Goal: Information Seeking & Learning: Understand process/instructions

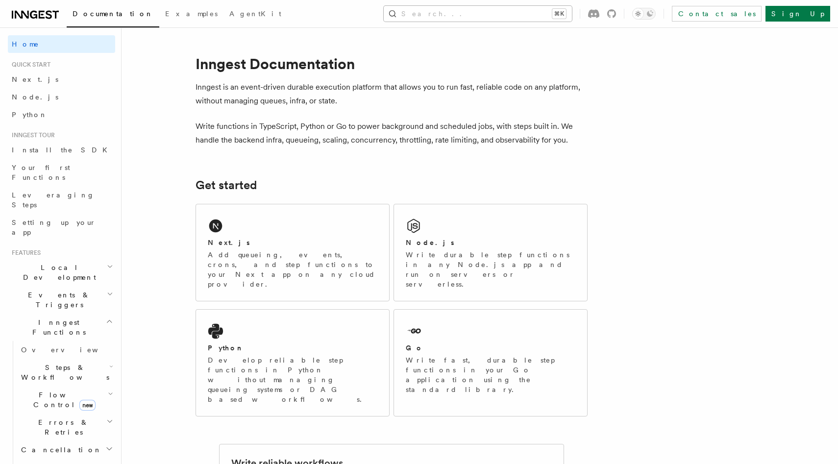
click at [498, 21] on div "Documentation Examples AgentKit Search... ⌘K Contact sales Sign Up" at bounding box center [419, 13] width 838 height 27
click at [497, 14] on button "Search... ⌘K" at bounding box center [478, 14] width 188 height 16
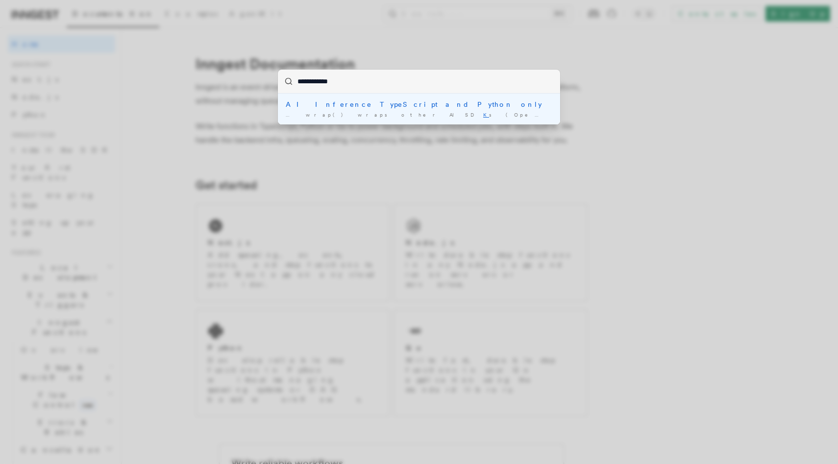
type input "**********"
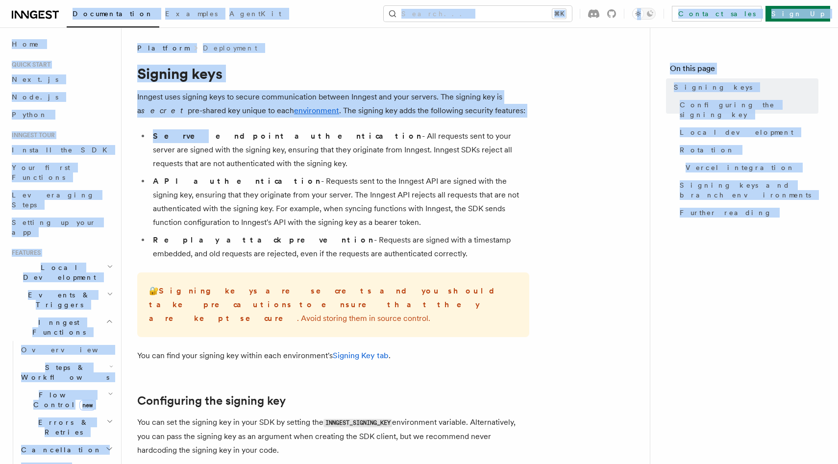
drag, startPoint x: 121, startPoint y: 55, endPoint x: 46, endPoint y: 8, distance: 89.2
click at [46, 8] on link at bounding box center [35, 14] width 47 height 14
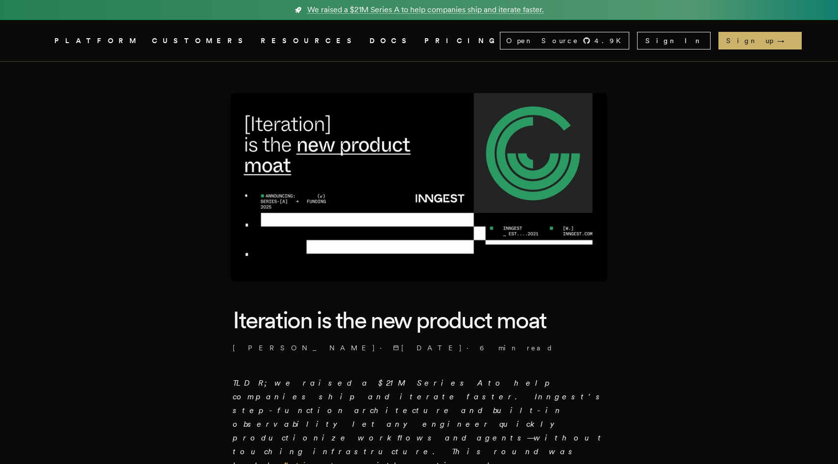
click at [698, 37] on div "Open Source 4.9 K inngest/inngest inngest/inngest-js inngest/inngest-py inngest…" at bounding box center [651, 41] width 302 height 18
click at [702, 38] on link "Sign In" at bounding box center [674, 41] width 74 height 18
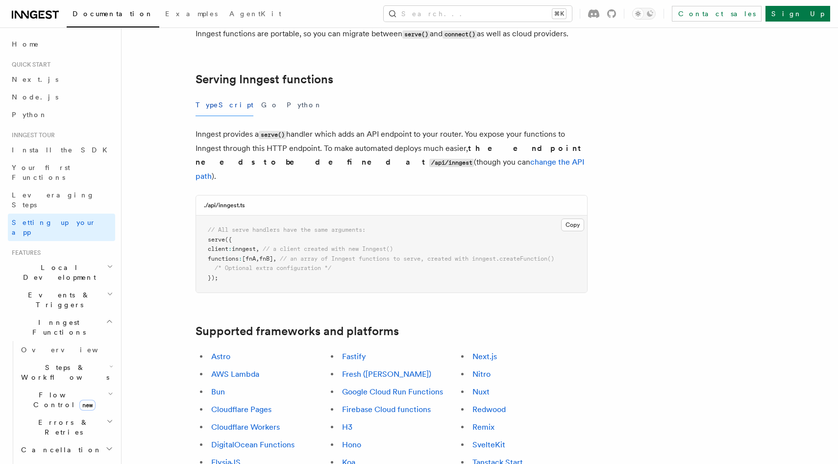
scroll to position [325, 0]
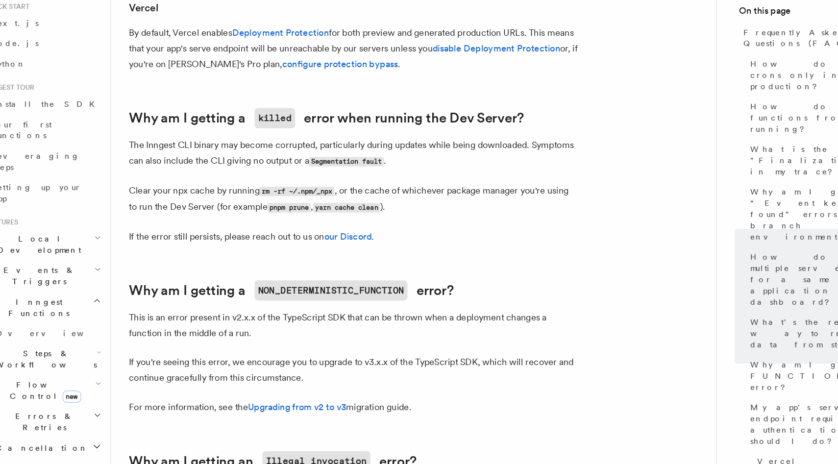
scroll to position [1237, 0]
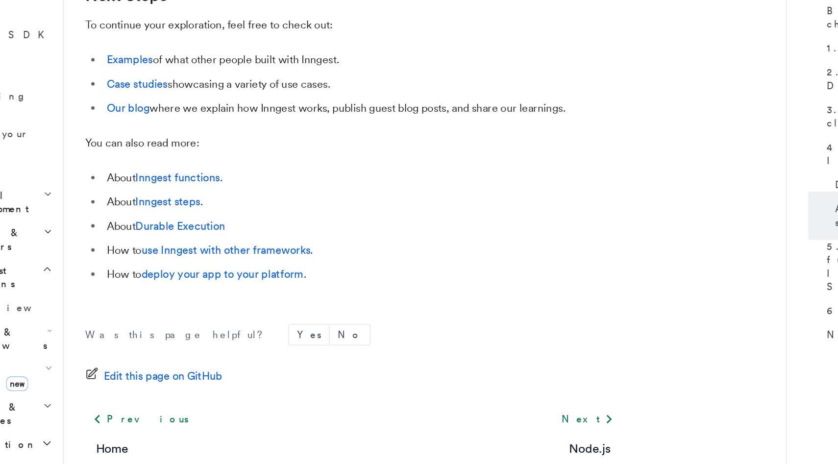
scroll to position [6142, 0]
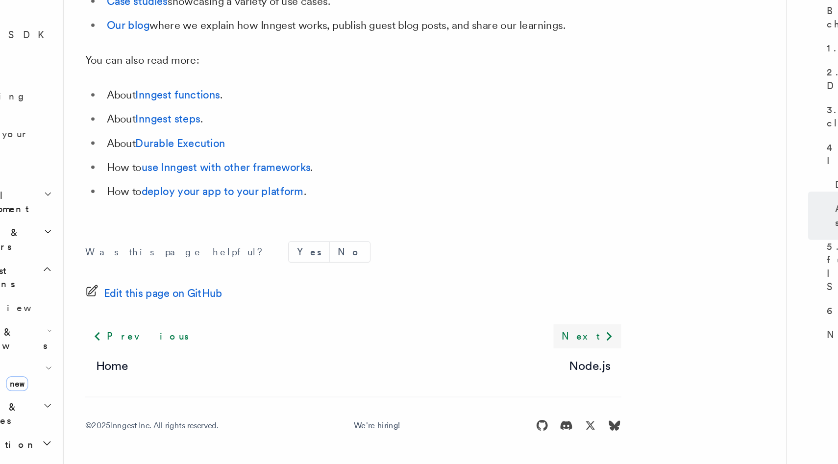
click at [505, 368] on link "Next" at bounding box center [504, 371] width 49 height 18
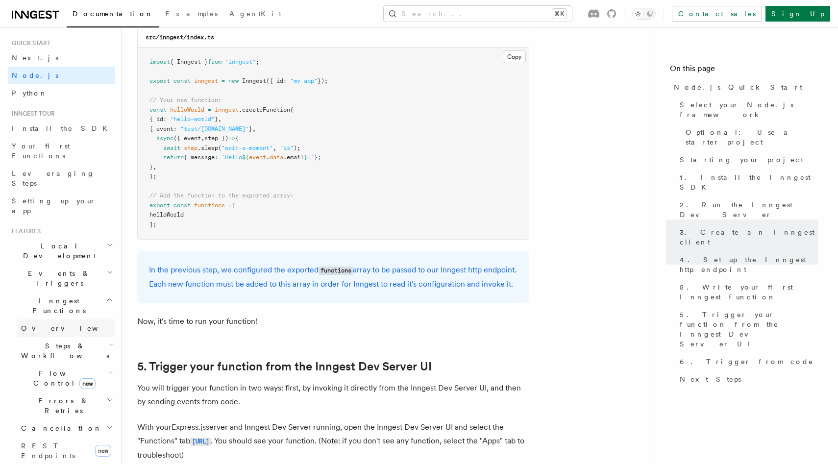
scroll to position [27, 0]
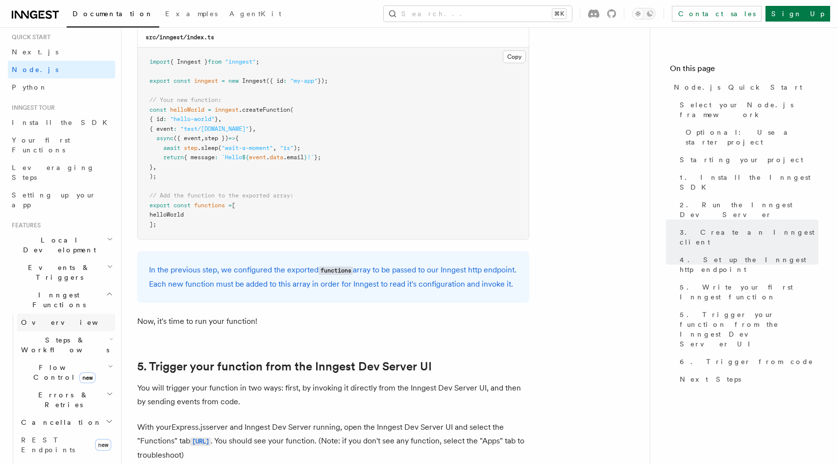
click at [45, 319] on span "Overview" at bounding box center [71, 323] width 101 height 8
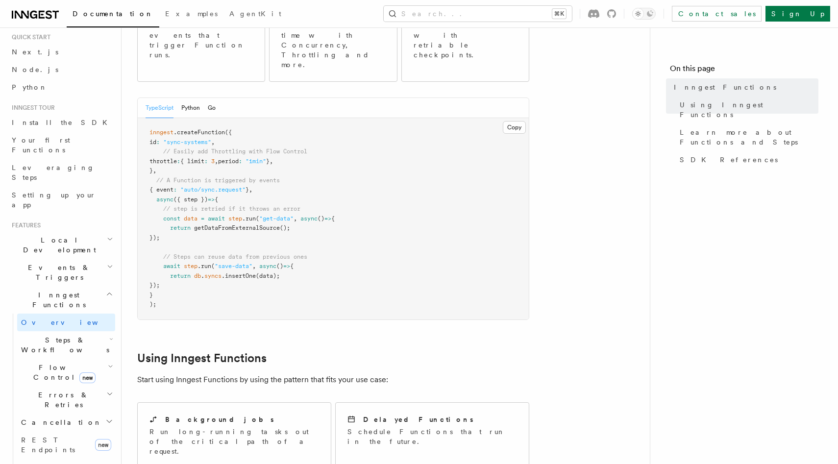
scroll to position [190, 0]
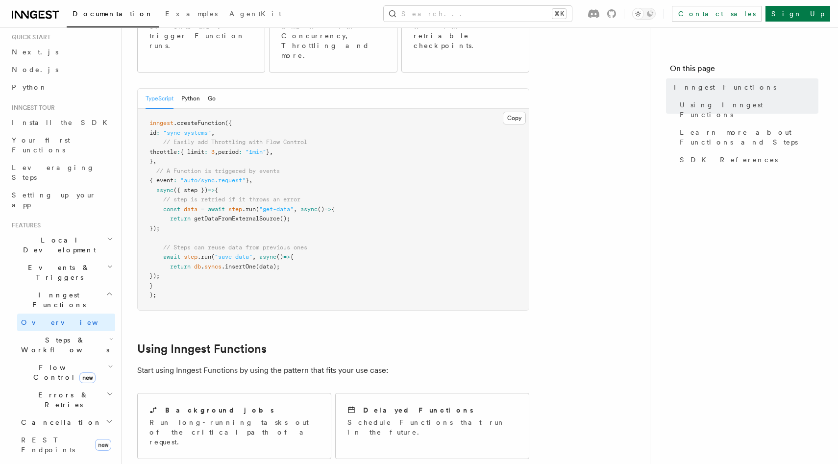
click at [54, 235] on span "Local Development" at bounding box center [57, 245] width 99 height 20
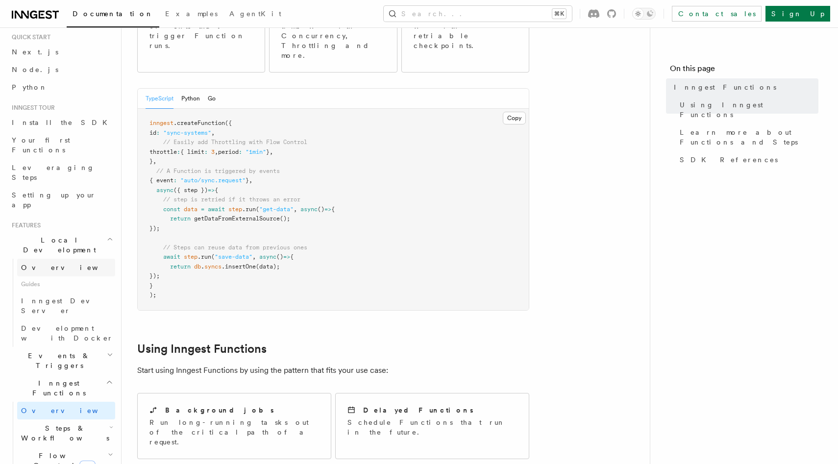
click at [57, 259] on link "Overview" at bounding box center [66, 268] width 98 height 18
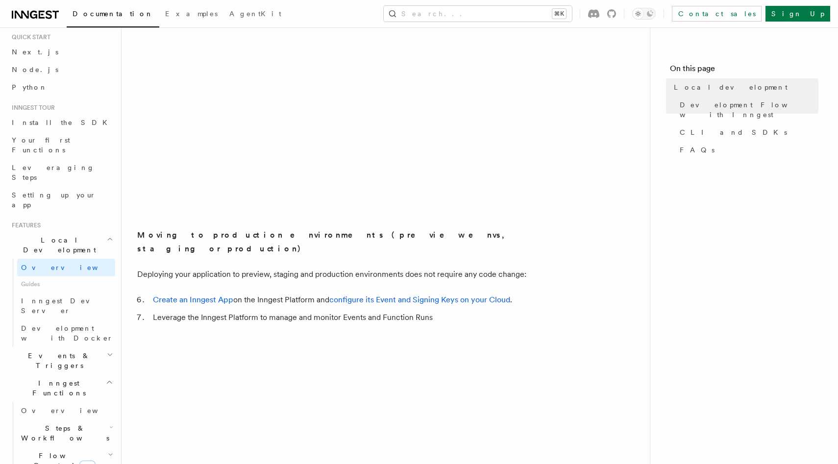
scroll to position [1329, 0]
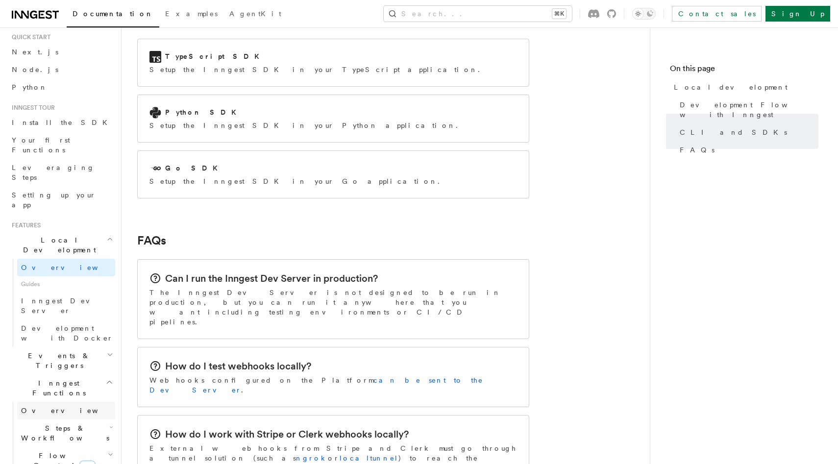
click at [57, 402] on link "Overview" at bounding box center [66, 411] width 98 height 18
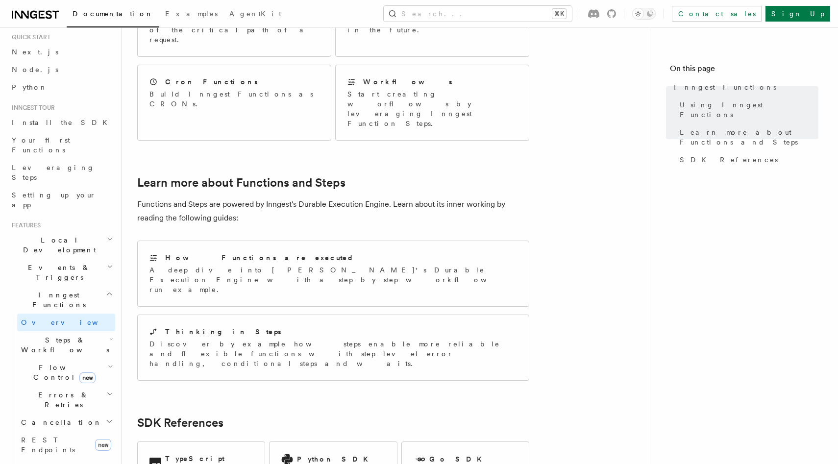
scroll to position [706, 0]
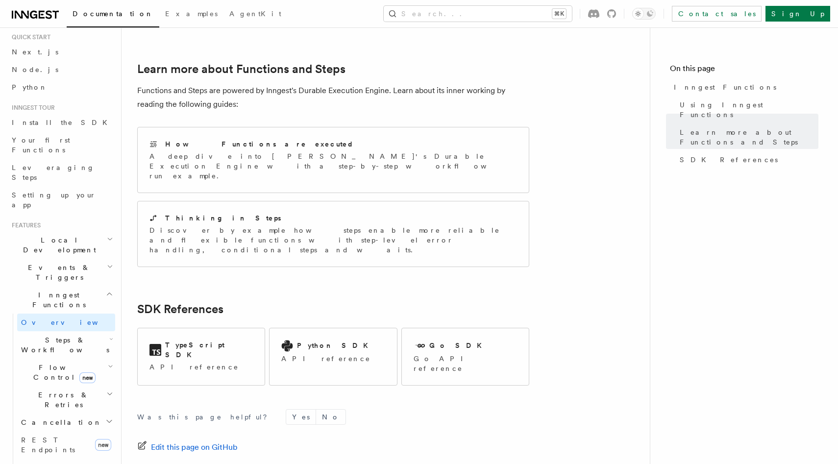
click at [63, 335] on span "Steps & Workflows" at bounding box center [63, 345] width 92 height 20
click at [63, 359] on link "Overview" at bounding box center [70, 368] width 89 height 18
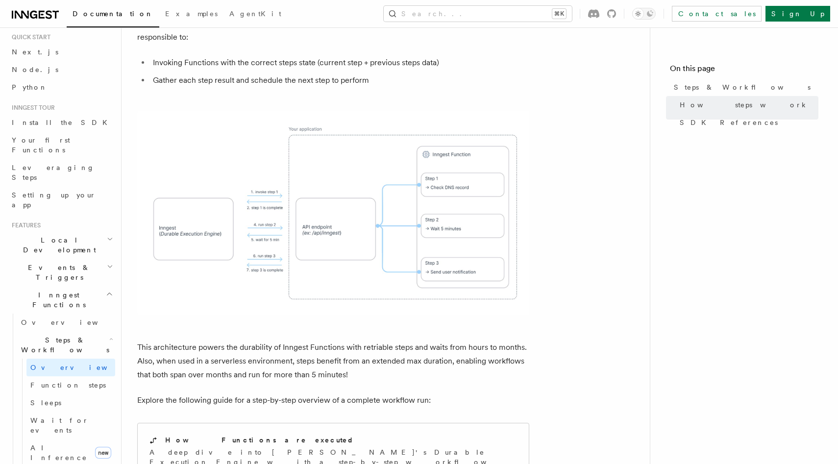
scroll to position [966, 0]
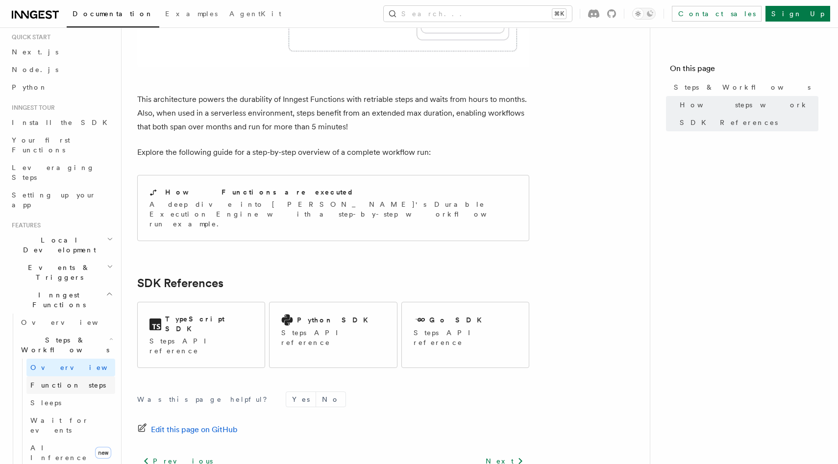
click at [57, 381] on span "Function steps" at bounding box center [67, 385] width 75 height 8
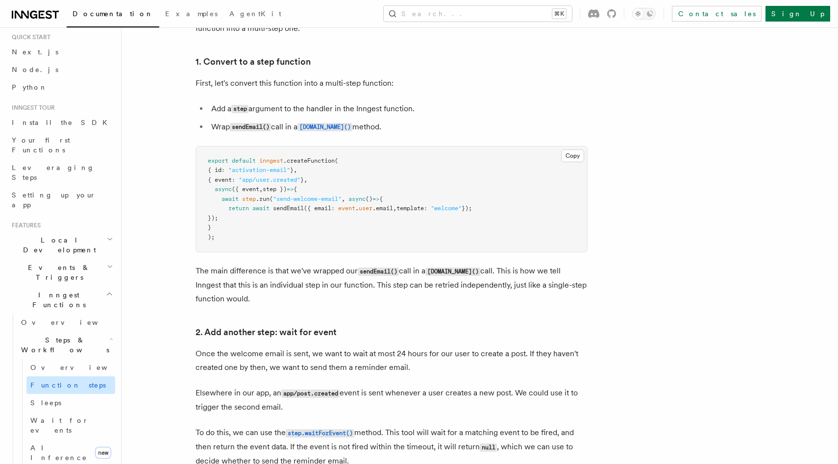
scroll to position [49, 0]
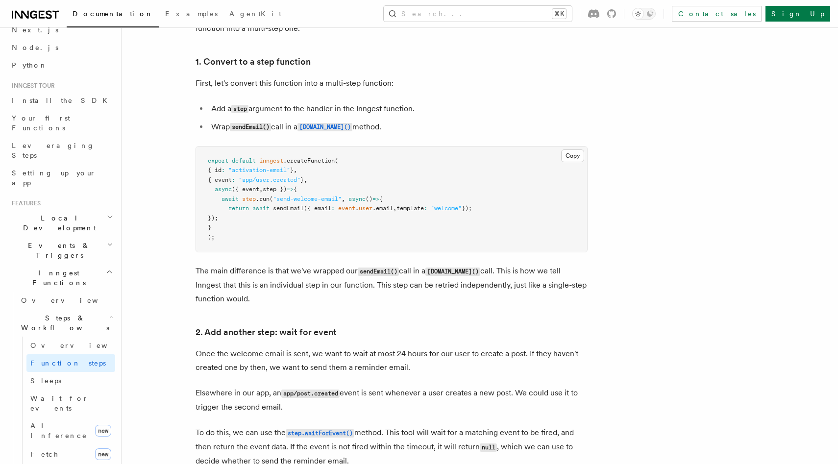
click at [48, 264] on h2 "Inngest Functions" at bounding box center [61, 277] width 107 height 27
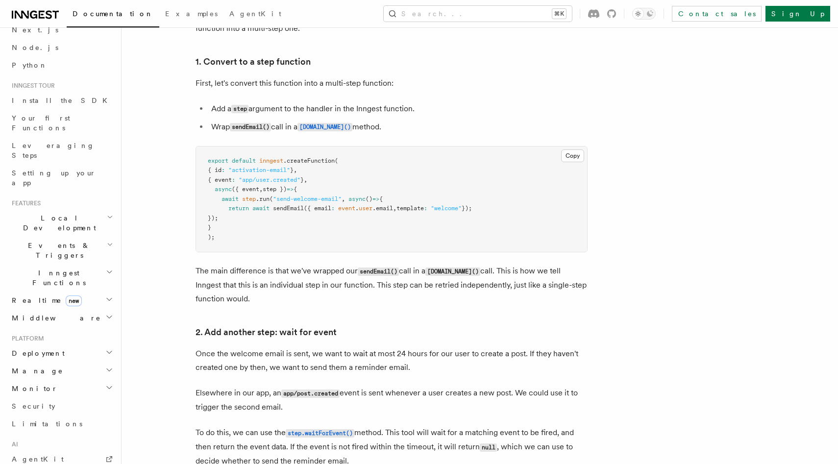
click at [32, 313] on span "Middleware" at bounding box center [54, 318] width 93 height 10
click at [33, 332] on span "Overview" at bounding box center [71, 336] width 101 height 8
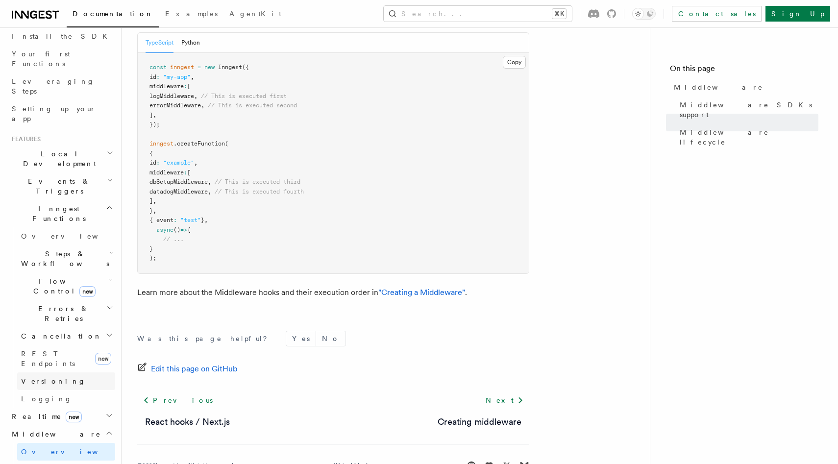
scroll to position [123, 0]
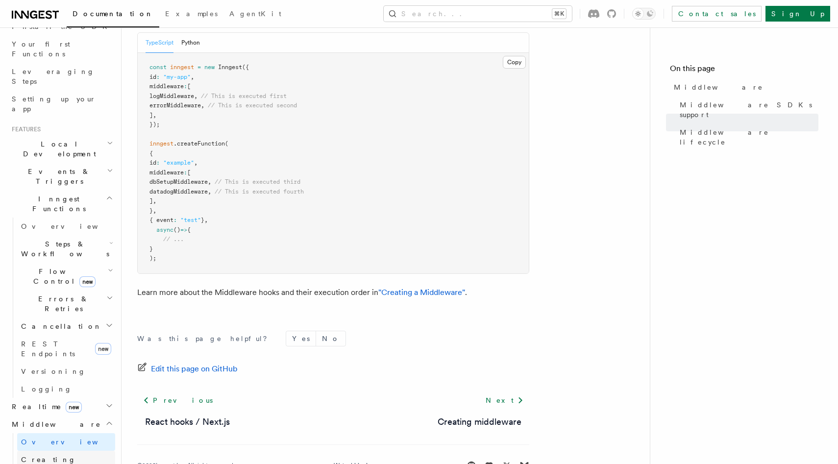
click at [75, 451] on link "Creating middleware" at bounding box center [66, 464] width 98 height 27
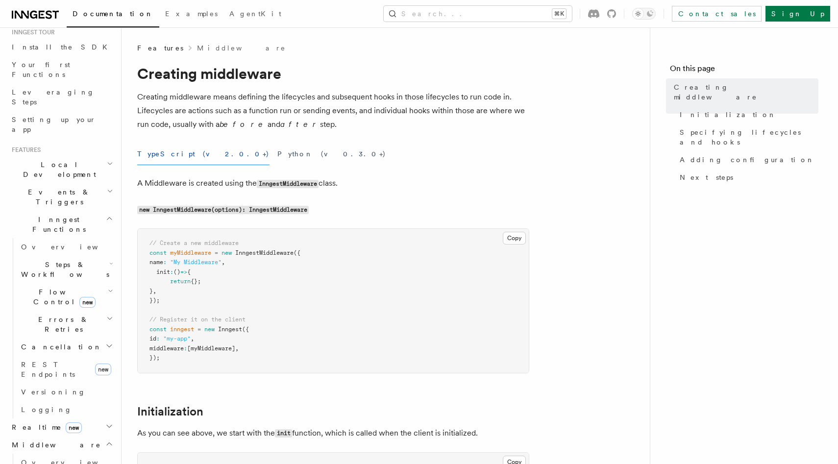
scroll to position [104, 0]
click at [50, 186] on span "Events & Triggers" at bounding box center [57, 196] width 99 height 20
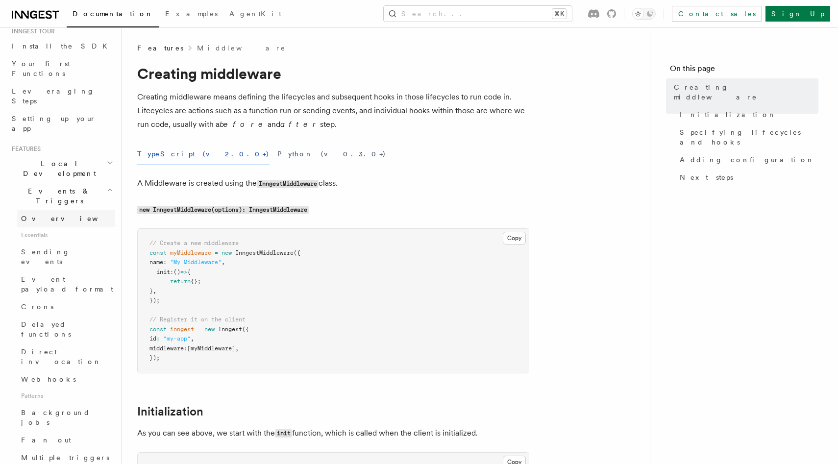
click at [46, 215] on span "Overview" at bounding box center [71, 219] width 101 height 8
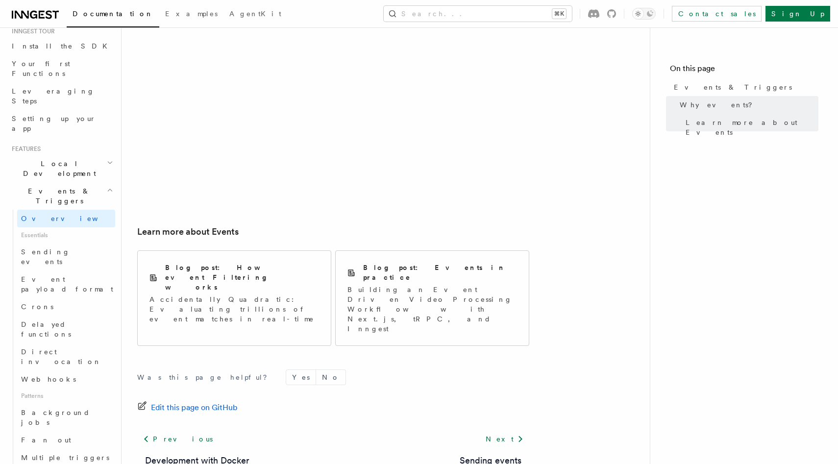
scroll to position [601, 0]
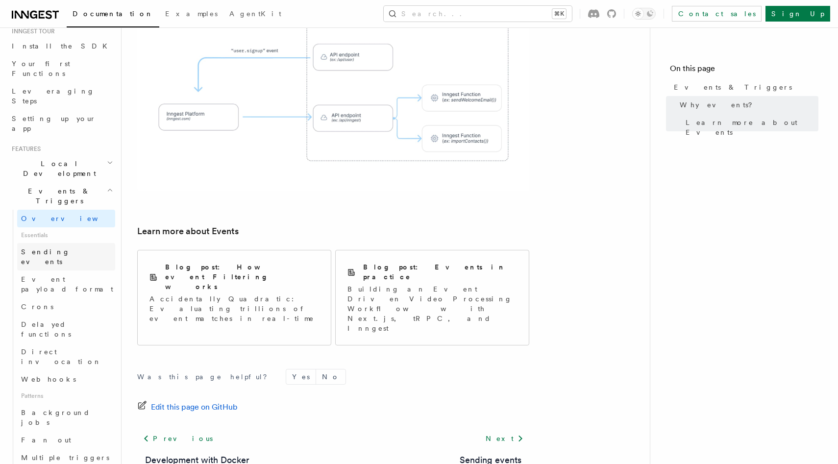
click at [58, 248] on span "Sending events" at bounding box center [45, 257] width 49 height 18
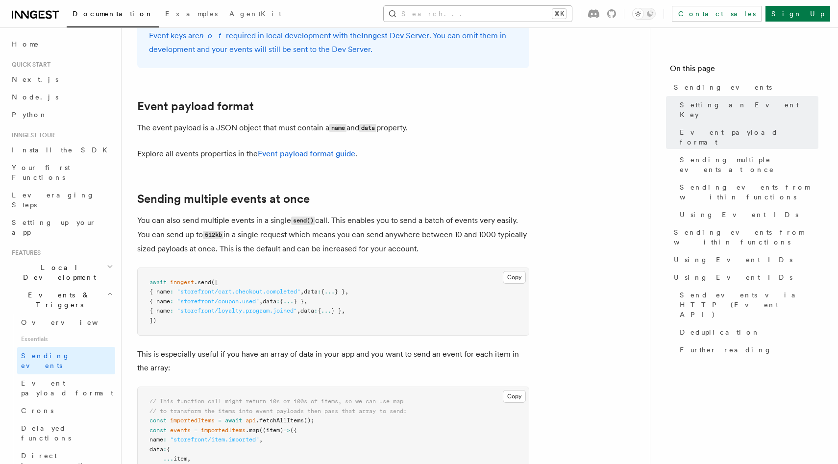
click at [572, 14] on button "Search... ⌘K" at bounding box center [478, 14] width 188 height 16
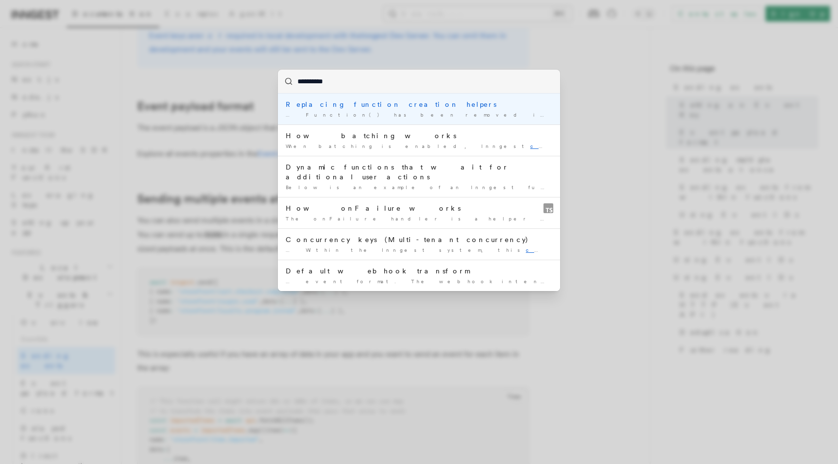
type input "**********"
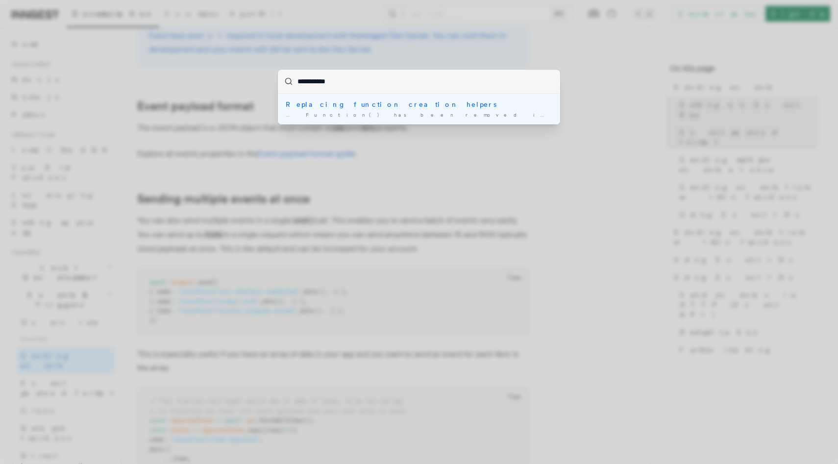
click at [369, 115] on div "… Function() has been removed inngest. createSte pFunction() has been …" at bounding box center [419, 114] width 267 height 7
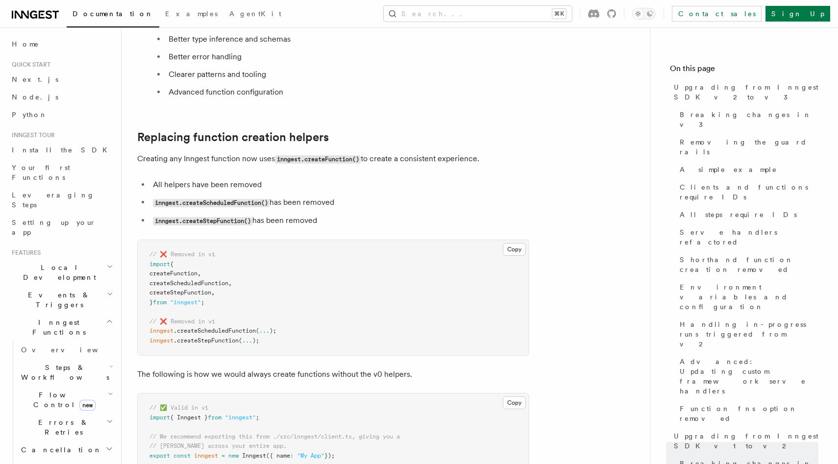
scroll to position [8195, 0]
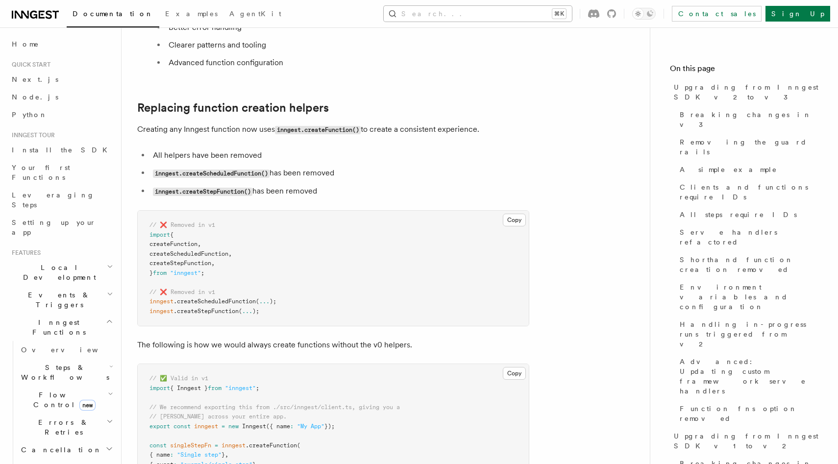
click at [490, 14] on button "Search... ⌘K" at bounding box center [478, 14] width 188 height 16
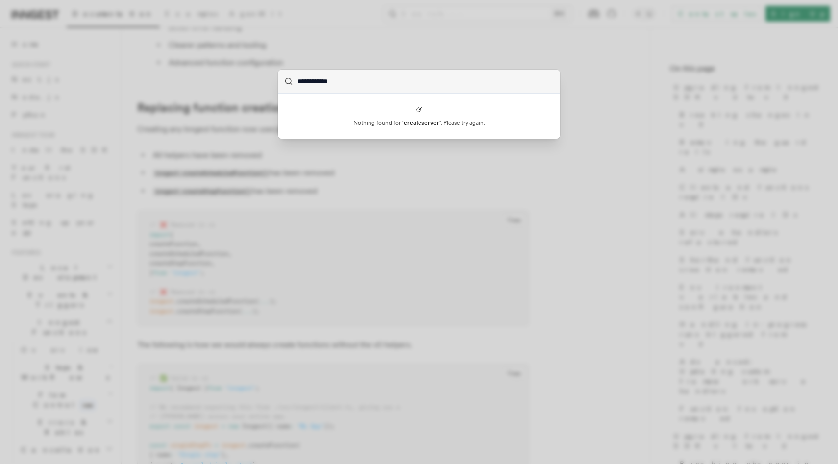
type input "**********"
click at [276, 41] on div "**********" at bounding box center [419, 232] width 838 height 464
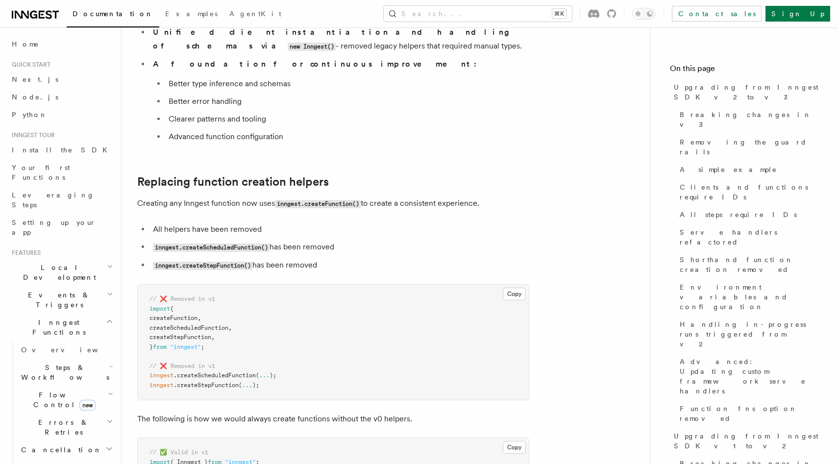
scroll to position [8093, 0]
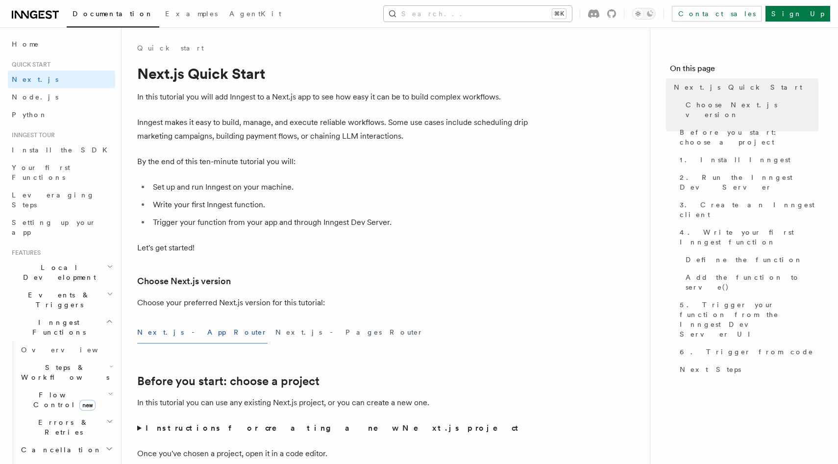
click at [531, 16] on button "Search... ⌘K" at bounding box center [478, 14] width 188 height 16
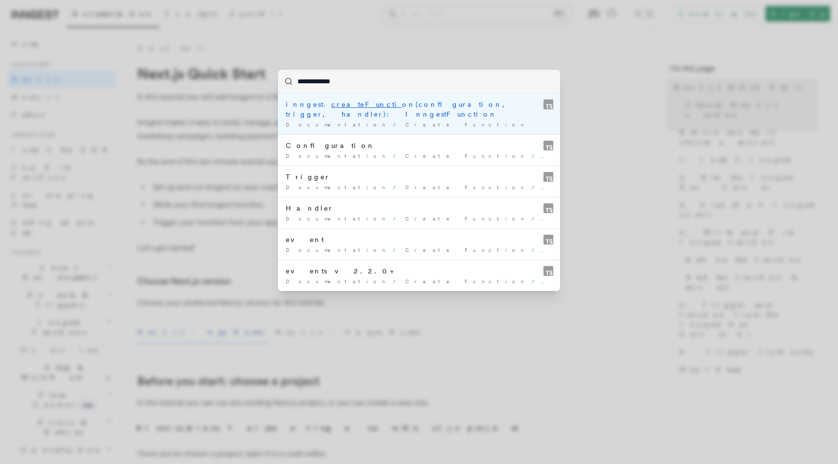
type input "**********"
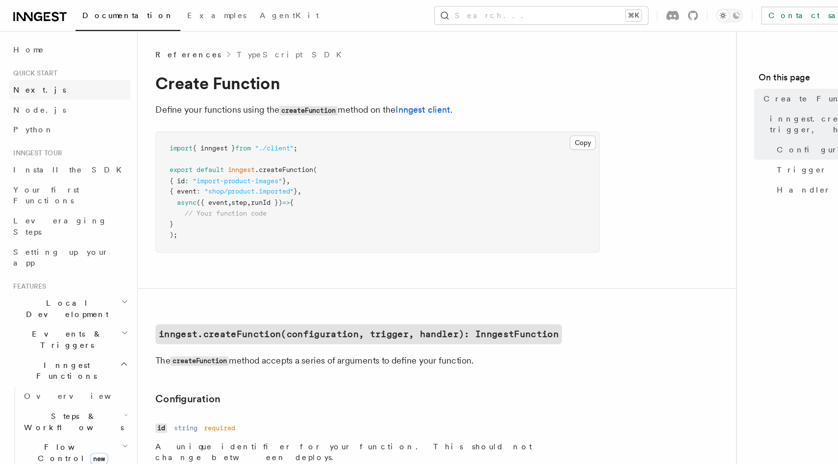
click at [25, 81] on span "Next.js" at bounding box center [35, 79] width 47 height 8
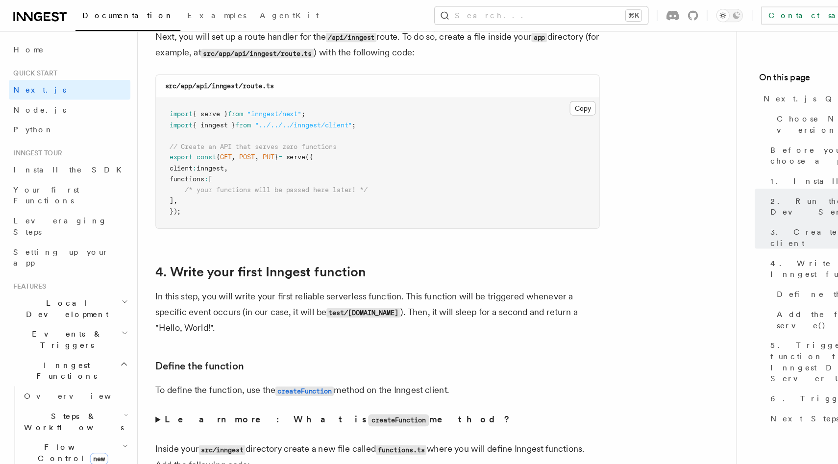
scroll to position [1383, 0]
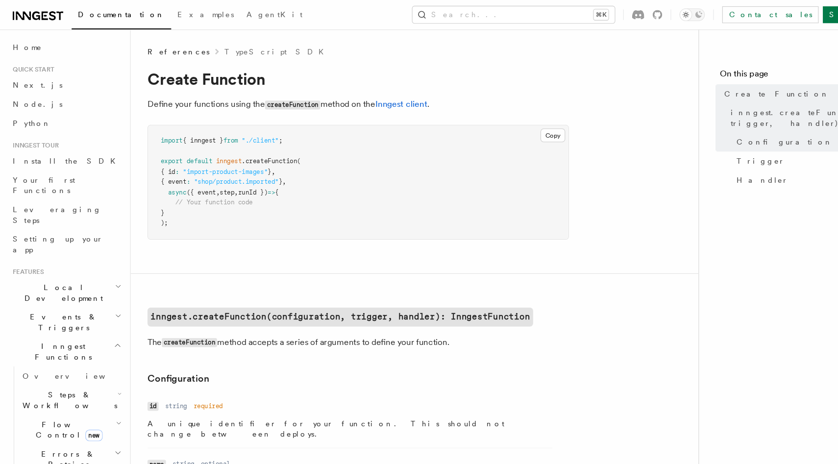
click at [478, 25] on div "Documentation Examples AgentKit Search... ⌘K Contact sales Sign Up" at bounding box center [419, 13] width 838 height 27
click at [478, 20] on button "Search... ⌘K" at bounding box center [478, 14] width 188 height 16
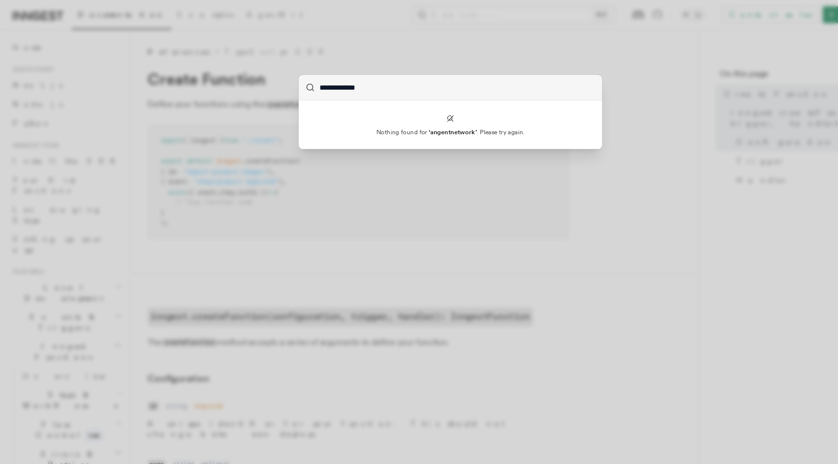
type input "**********"
click at [219, 147] on div "**********" at bounding box center [419, 232] width 838 height 464
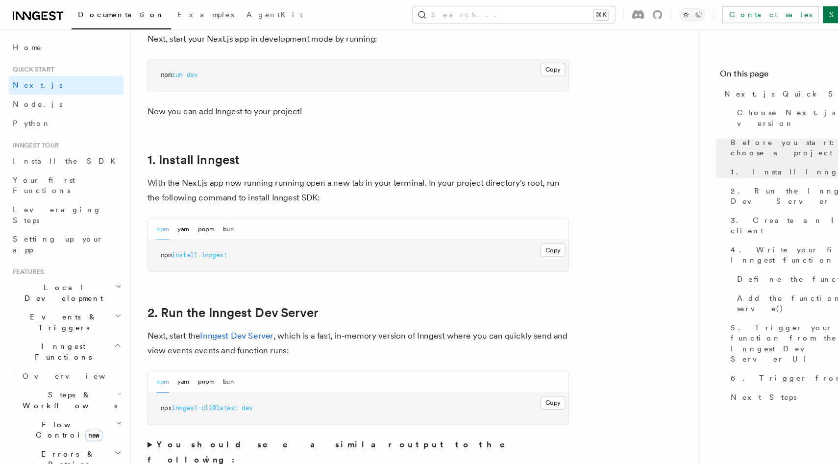
scroll to position [151, 0]
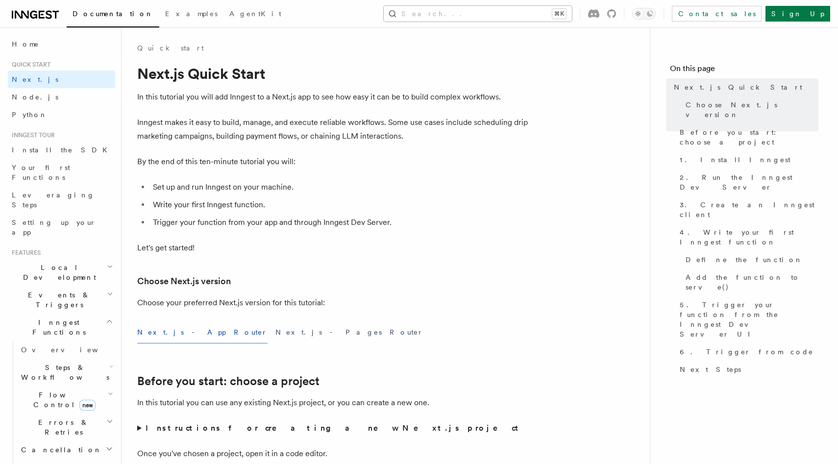
click at [504, 17] on button "Search... ⌘K" at bounding box center [478, 14] width 188 height 16
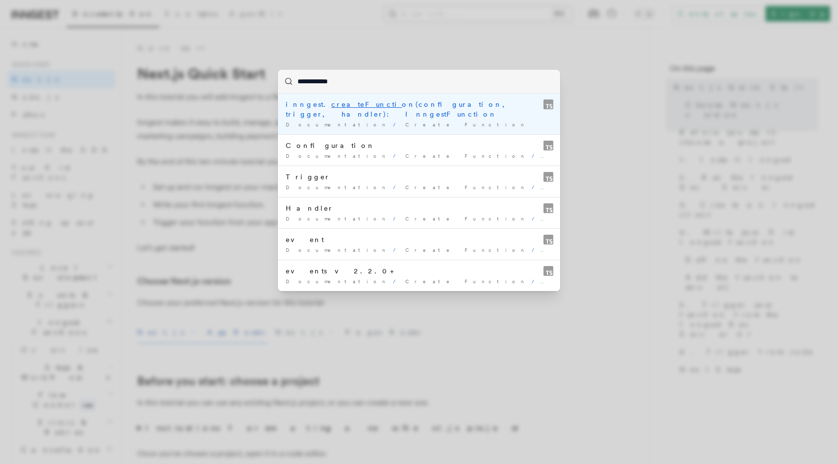
type input "**********"
click at [453, 106] on div "inngest. createFunctio n(configuration, trigger, handler): InngestFunction" at bounding box center [419, 109] width 267 height 20
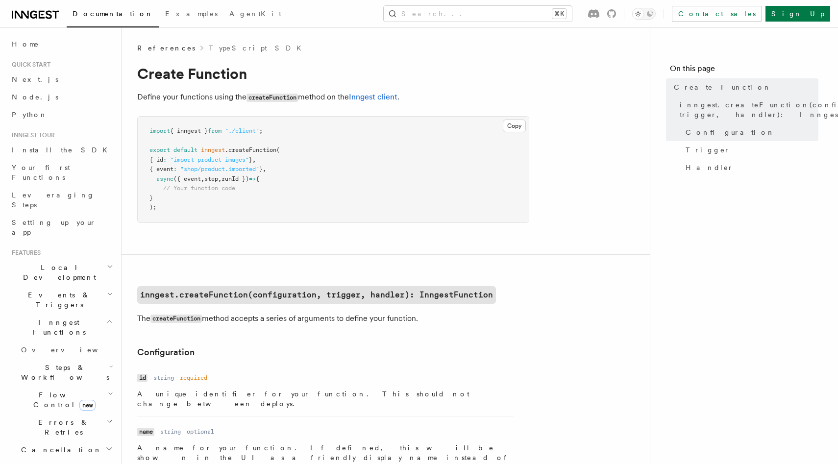
scroll to position [2, 0]
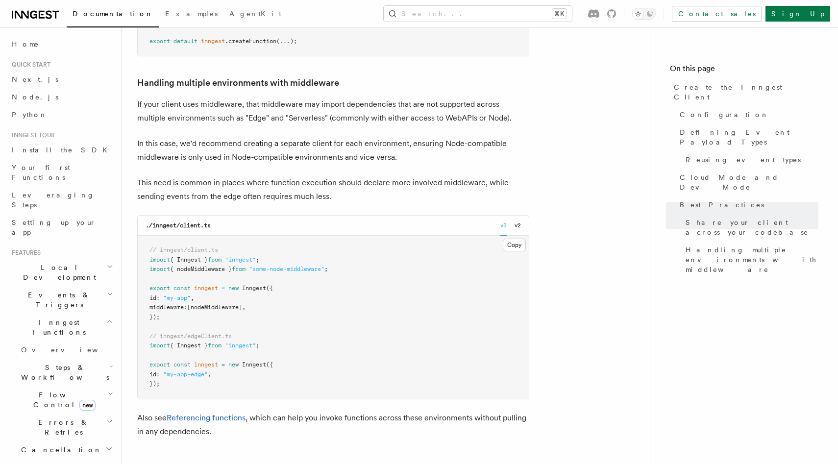
scroll to position [2163, 0]
